Goal: Information Seeking & Learning: Check status

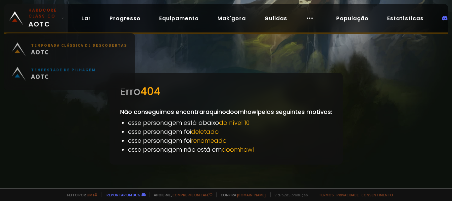
click at [30, 17] on font "Hardcore clássico" at bounding box center [42, 13] width 28 height 12
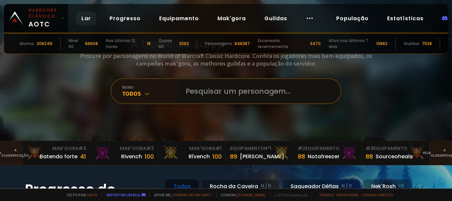
click at [249, 87] on input "text" at bounding box center [257, 91] width 151 height 24
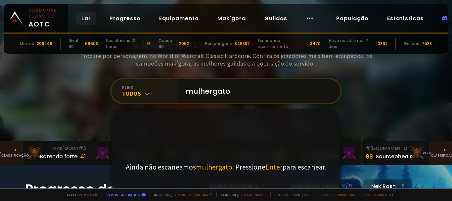
type input "mulhergato"
click at [149, 91] on div "Todos" at bounding box center [150, 94] width 56 height 8
click at [272, 166] on font "Enter" at bounding box center [273, 166] width 17 height 9
click at [247, 99] on input "mulhergato" at bounding box center [257, 91] width 151 height 24
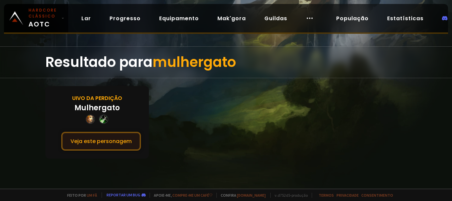
click at [100, 143] on font "Veja este personagem" at bounding box center [101, 141] width 61 height 8
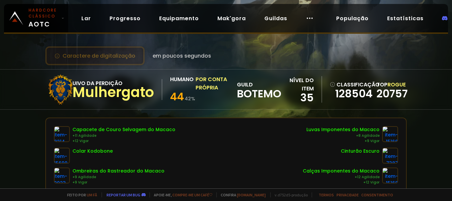
click at [83, 58] on font "Caractere de digitalização" at bounding box center [99, 56] width 73 height 8
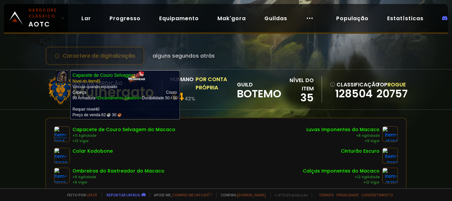
drag, startPoint x: 58, startPoint y: 128, endPoint x: 58, endPoint y: 134, distance: 5.3
click at [58, 134] on img at bounding box center [62, 134] width 16 height 16
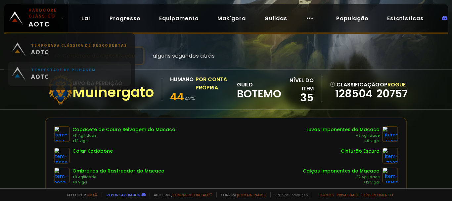
click at [54, 74] on span "AOTC" at bounding box center [63, 78] width 65 height 8
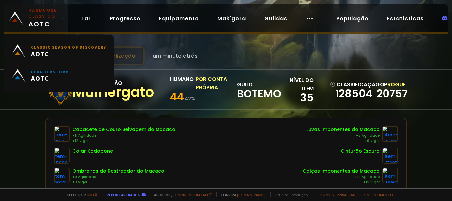
click at [43, 21] on font "AOTC" at bounding box center [39, 24] width 22 height 9
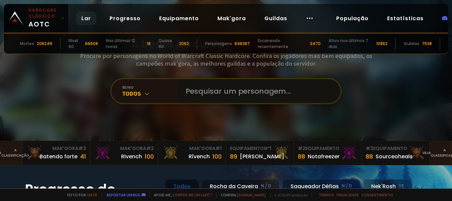
click at [221, 91] on input "text" at bounding box center [257, 91] width 151 height 24
type input "tonysterco"
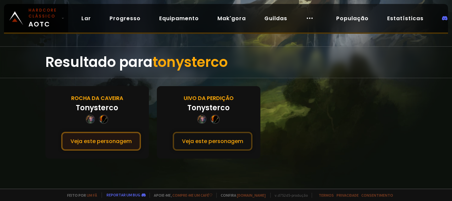
click at [105, 145] on font "Veja este personagem" at bounding box center [101, 141] width 61 height 8
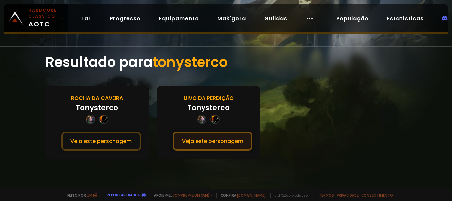
click at [197, 140] on font "Veja este personagem" at bounding box center [212, 141] width 61 height 8
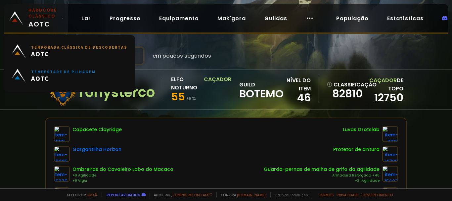
click at [49, 17] on font "Hardcore clássico" at bounding box center [42, 13] width 28 height 12
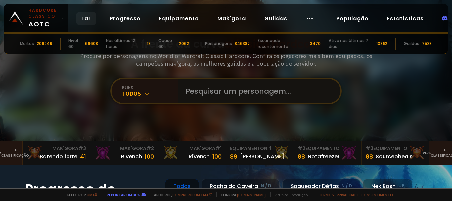
click at [210, 90] on input "text" at bounding box center [257, 91] width 151 height 24
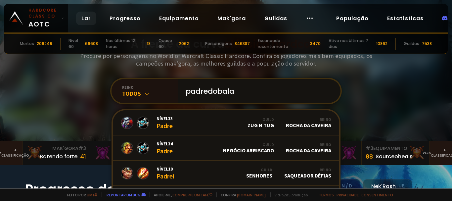
type input "padredobalao"
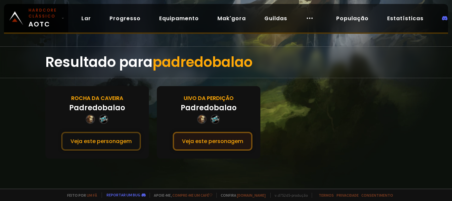
click at [227, 139] on font "Veja este personagem" at bounding box center [212, 141] width 61 height 8
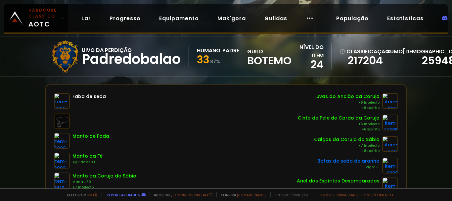
scroll to position [66, 0]
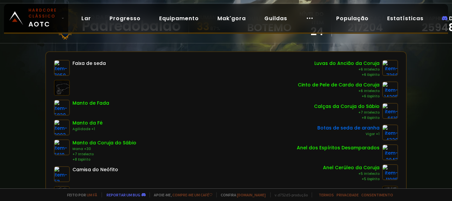
click at [365, 130] on font "Botas de seda de aranha" at bounding box center [348, 127] width 62 height 7
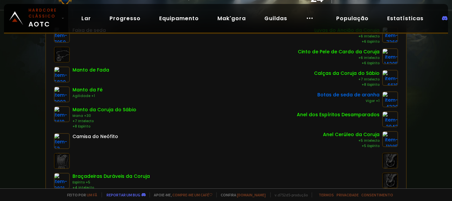
scroll to position [199, 0]
